Goal: Task Accomplishment & Management: Manage account settings

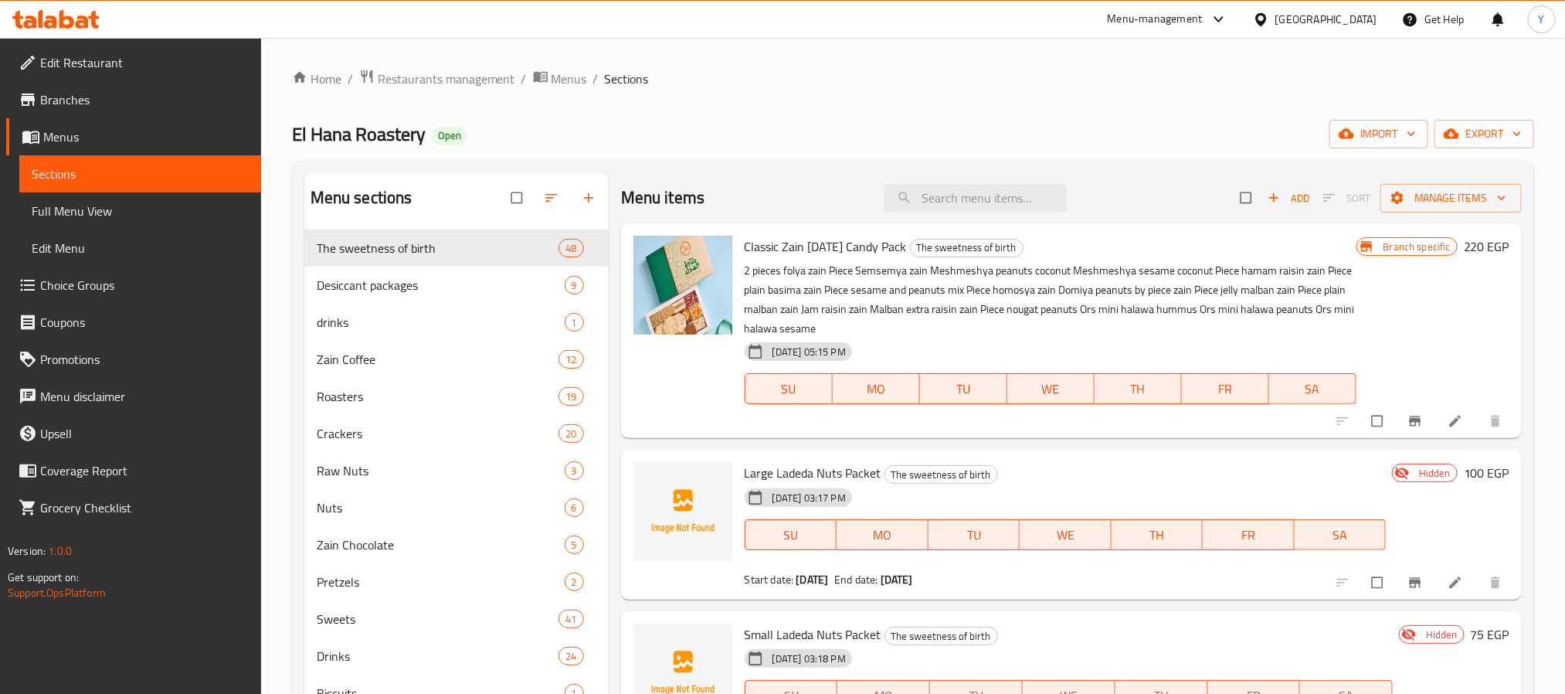
click at [754, 236] on span "Classic Zain [DATE] Candy Pack" at bounding box center [826, 246] width 162 height 23
click at [775, 249] on span "Classic Zain [DATE] Candy Pack" at bounding box center [826, 246] width 162 height 23
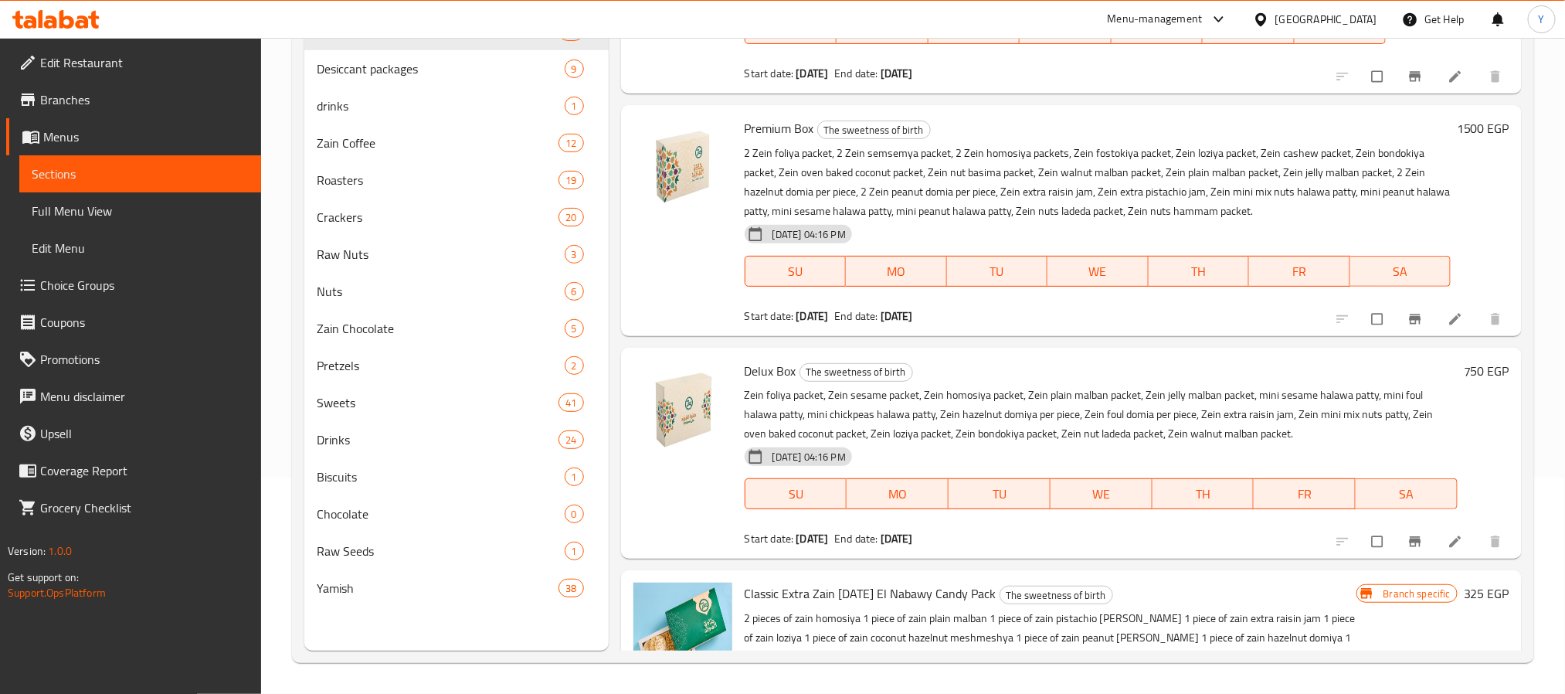
scroll to position [5563, 0]
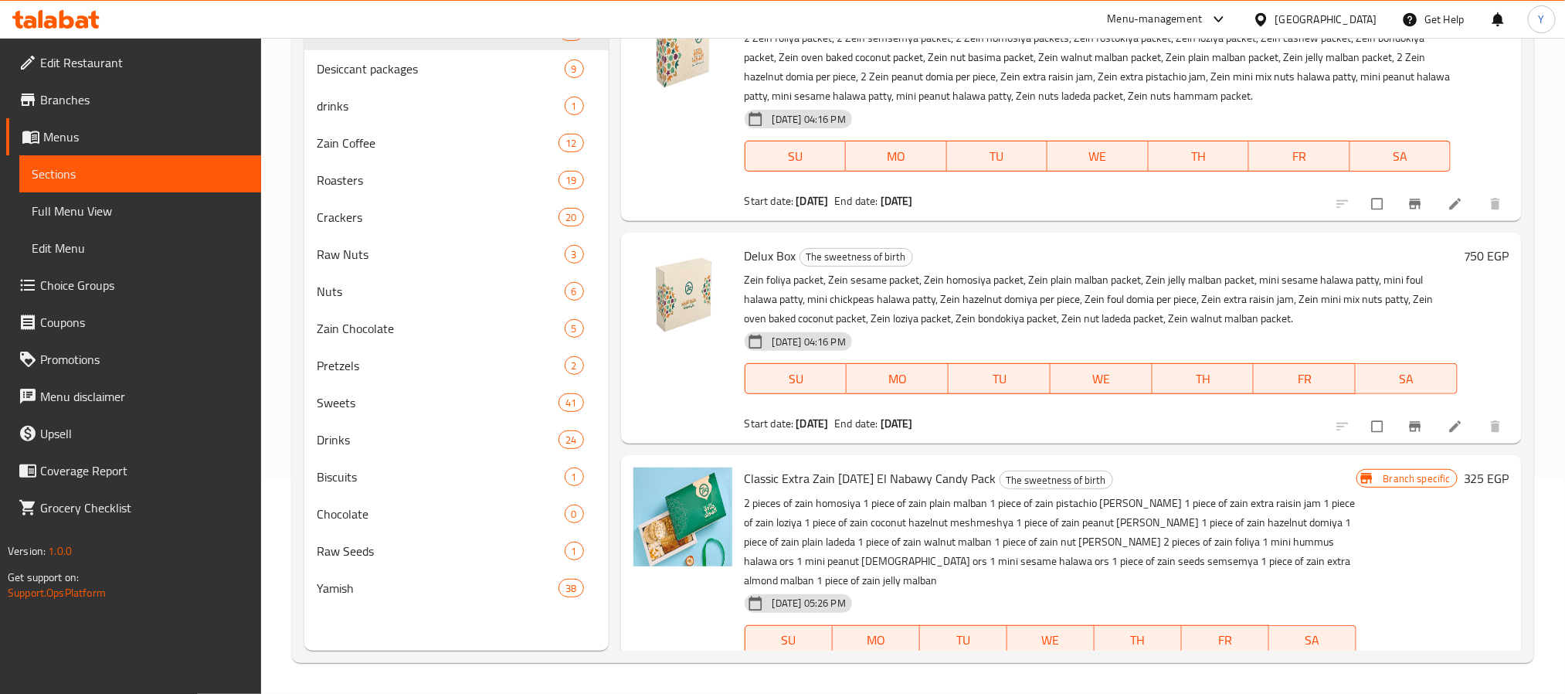
click at [777, 483] on span "Classic Extra Zain [DATE] El Nabawy Candy Pack" at bounding box center [871, 478] width 252 height 23
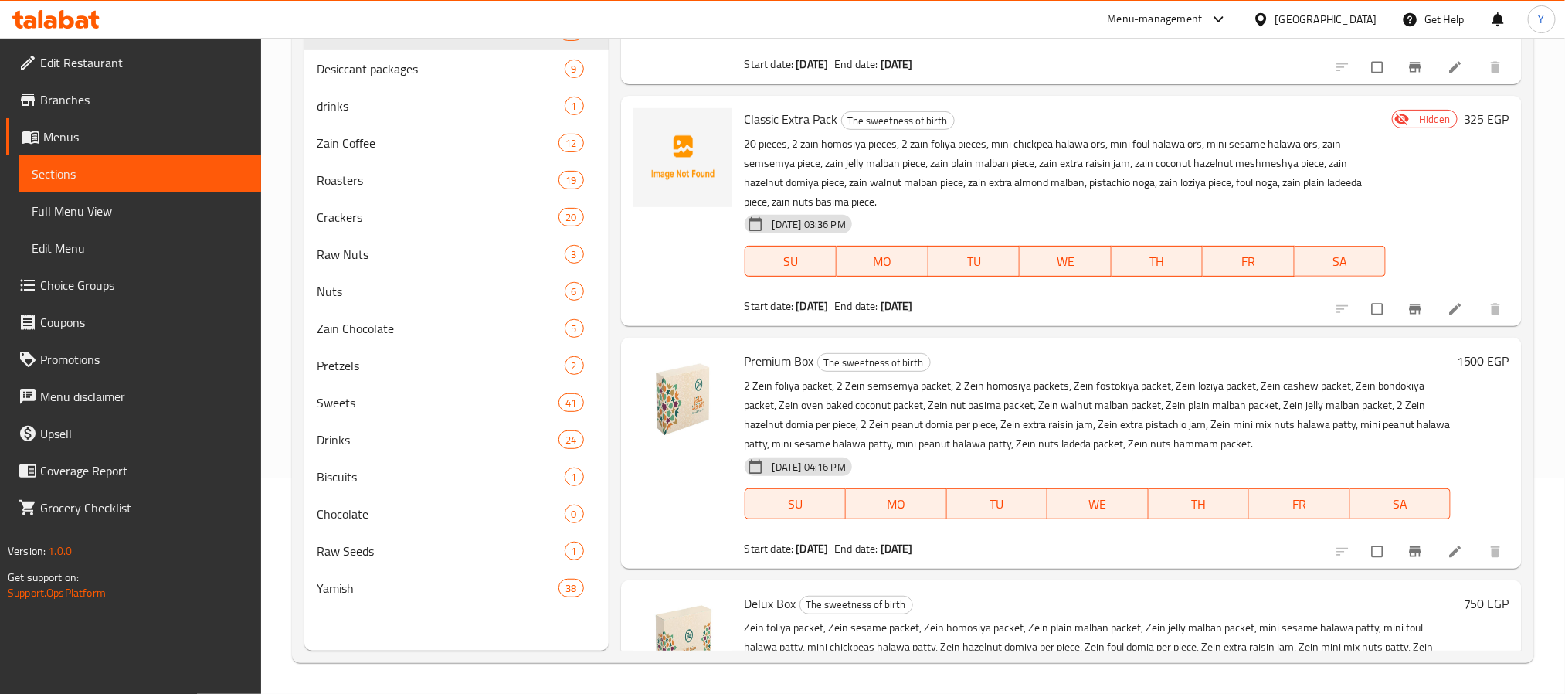
scroll to position [5100, 0]
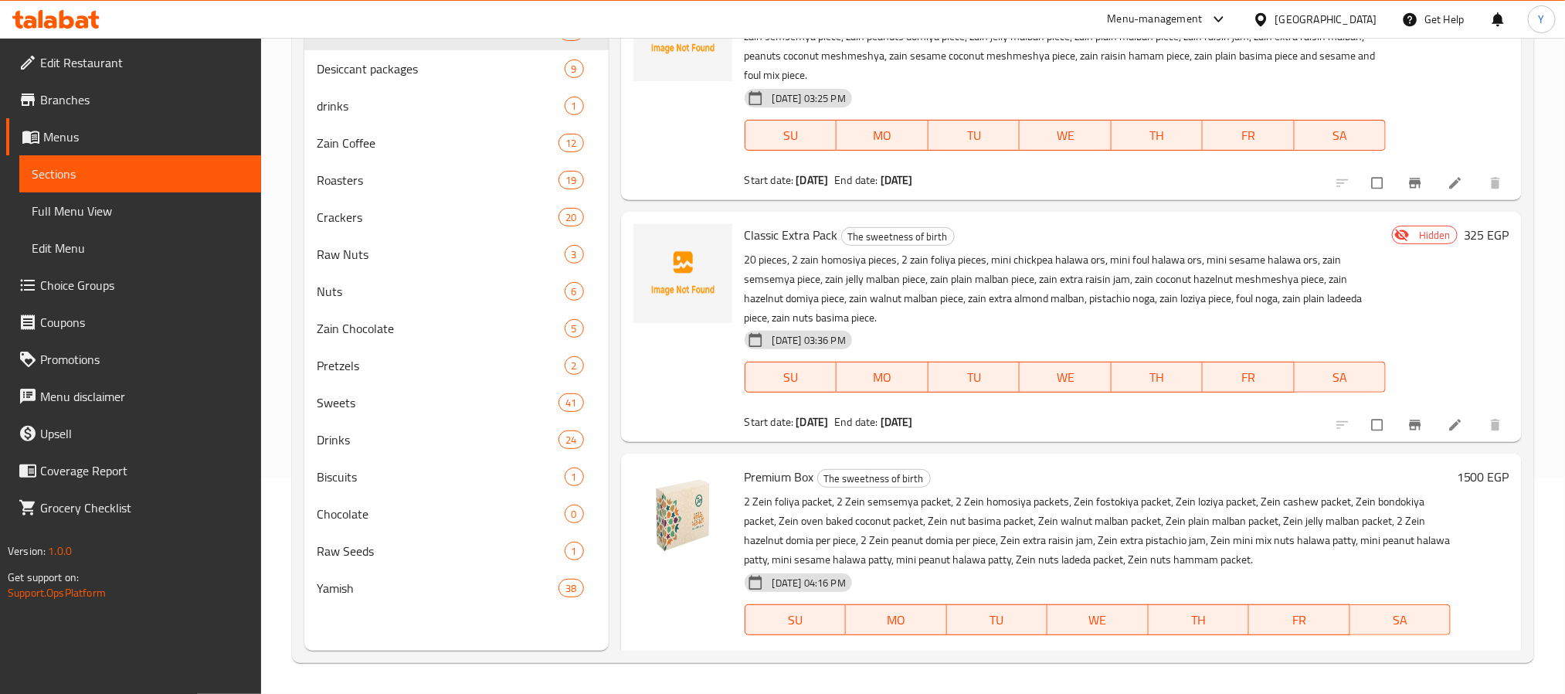
click at [817, 218] on div "Classic Extra Pack The sweetness of birth 20 pieces, 2 zain homosiya pieces, 2 …" at bounding box center [1066, 327] width 654 height 218
click at [814, 223] on span "Classic Extra Pack" at bounding box center [791, 234] width 93 height 23
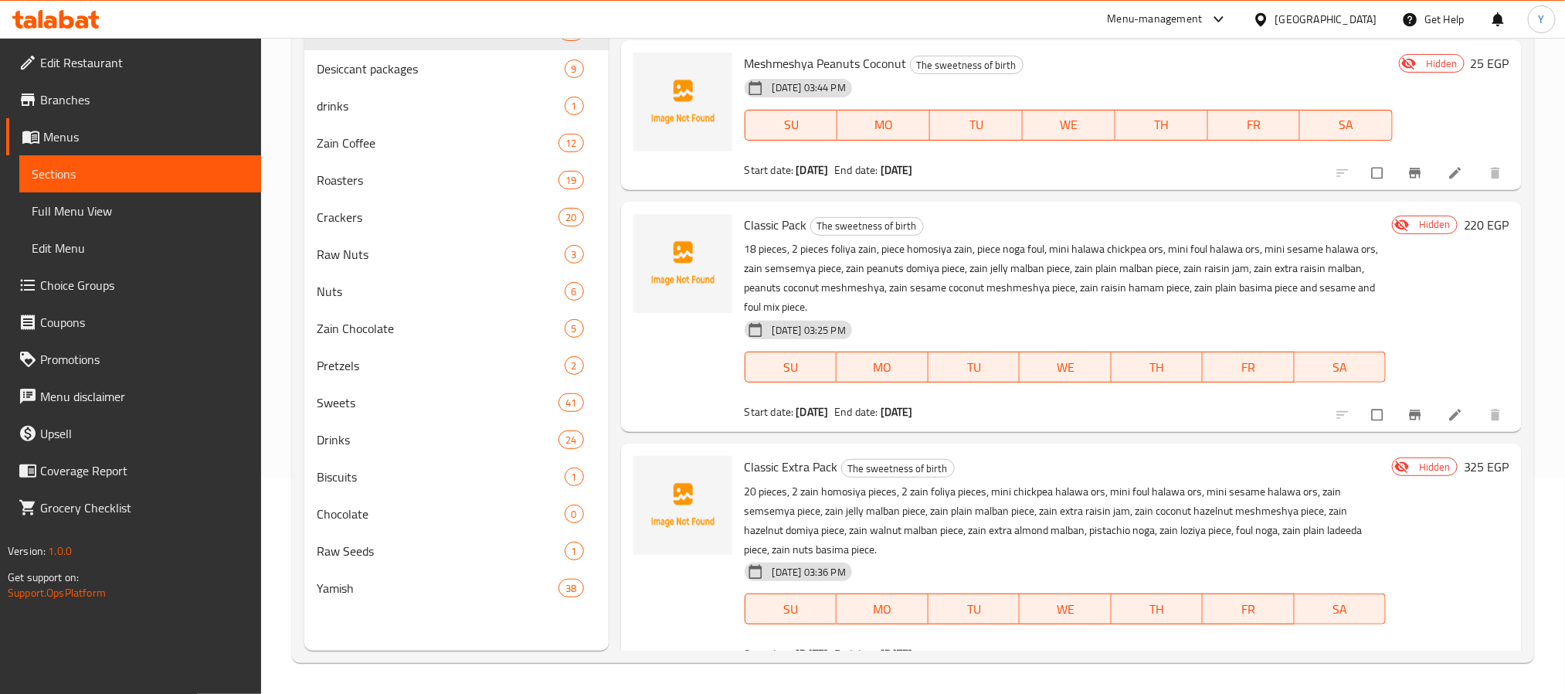
click at [774, 221] on span "Classic Pack" at bounding box center [776, 224] width 63 height 23
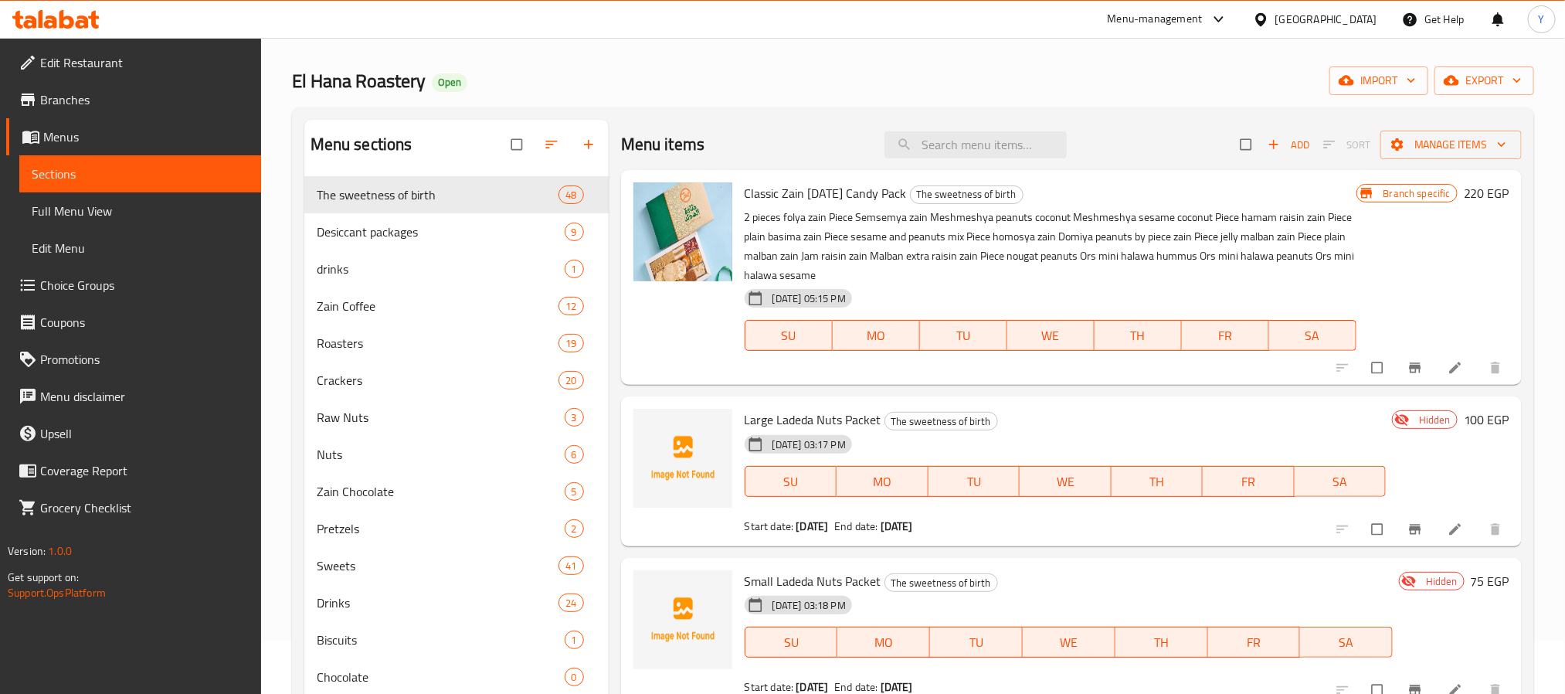
scroll to position [0, 0]
